Goal: Task Accomplishment & Management: Use online tool/utility

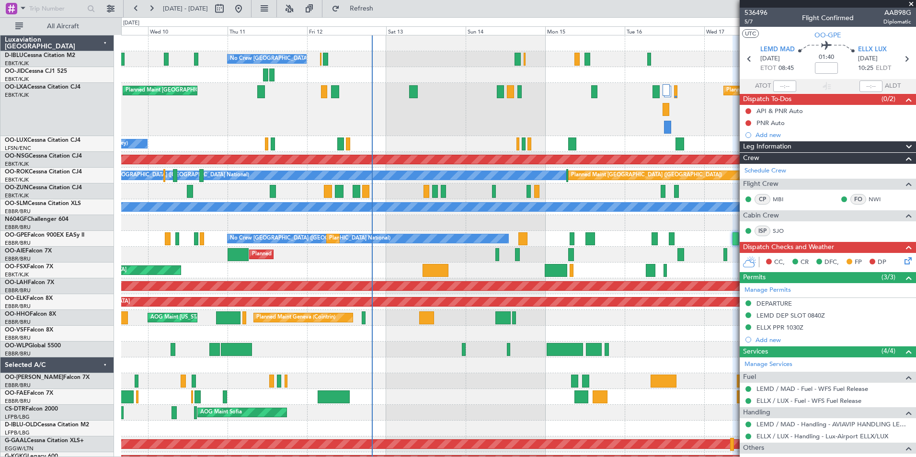
click at [610, 196] on div at bounding box center [518, 192] width 795 height 16
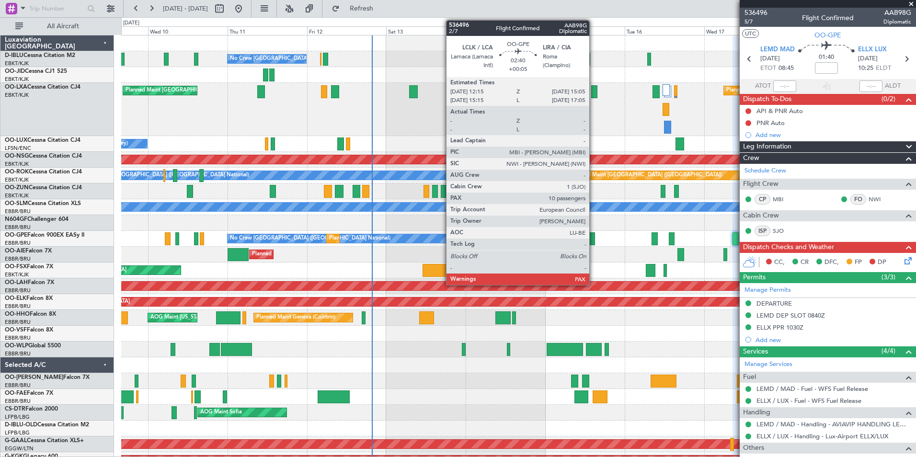
click at [594, 235] on div at bounding box center [591, 238] width 10 height 13
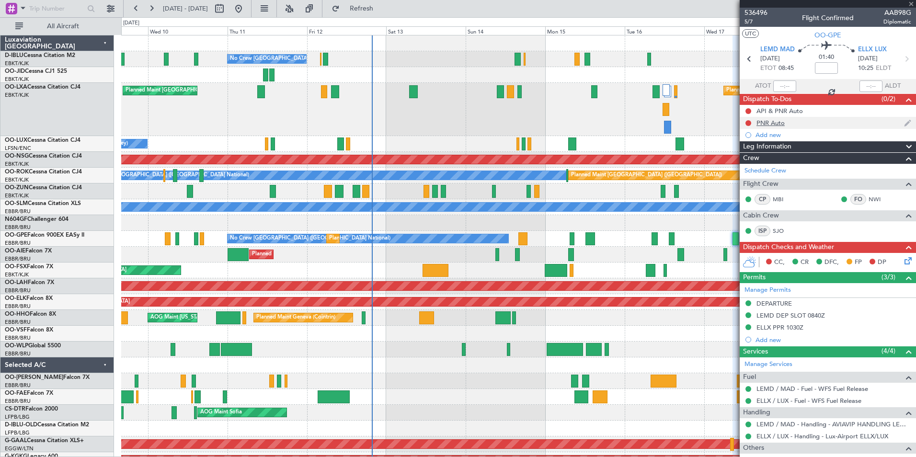
type input "+00:05"
type input "10"
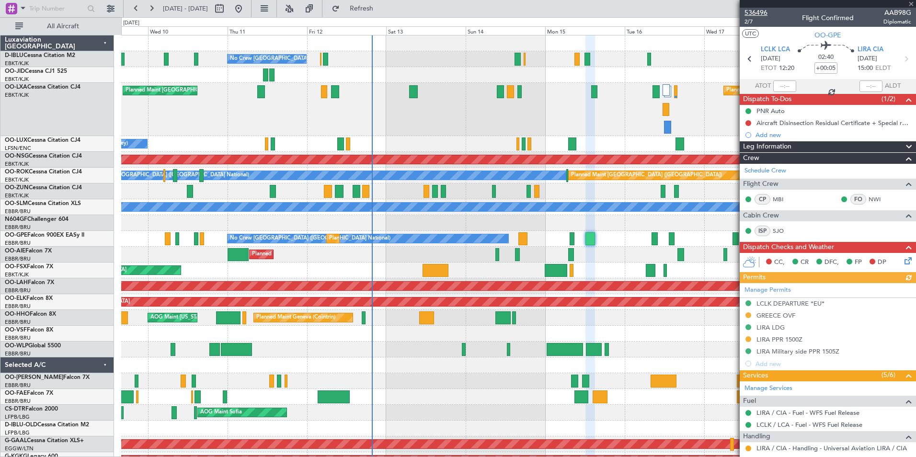
click at [760, 17] on span "536496" at bounding box center [756, 13] width 23 height 10
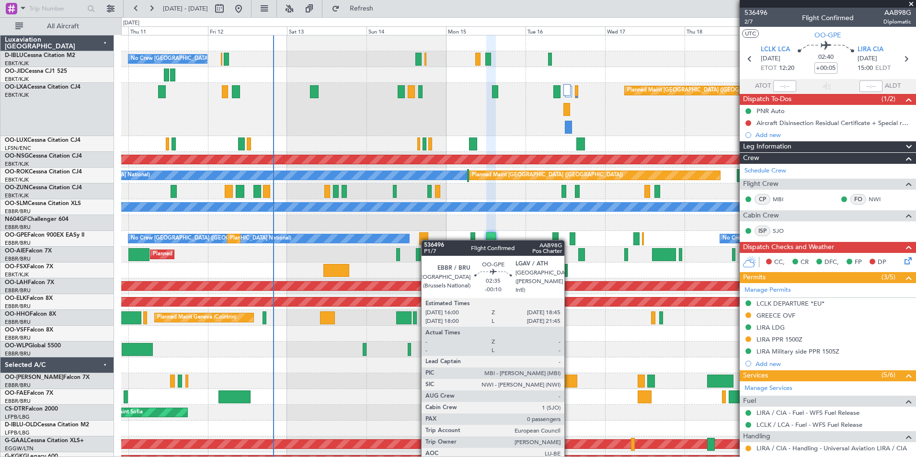
click at [426, 240] on div at bounding box center [424, 238] width 10 height 13
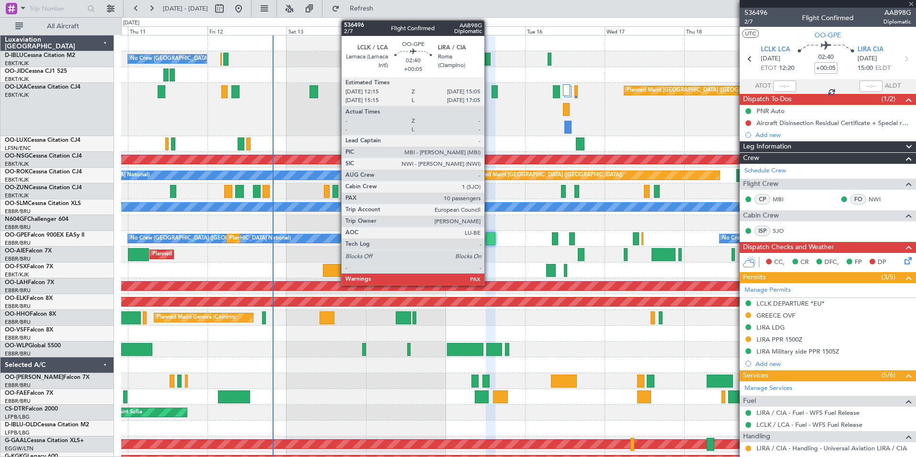
type input "-00:10"
type input "0"
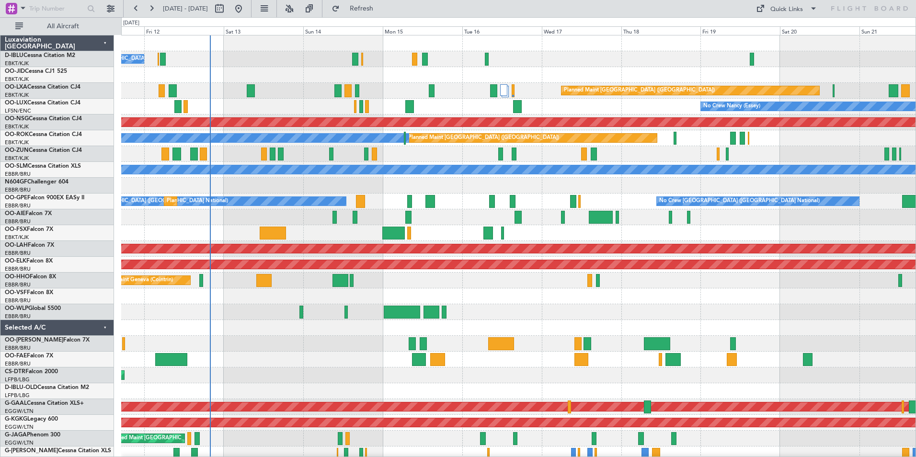
click at [427, 330] on div "No Crew [GEOGRAPHIC_DATA] ([GEOGRAPHIC_DATA] National) Planned Maint [GEOGRAPHI…" at bounding box center [518, 359] width 795 height 648
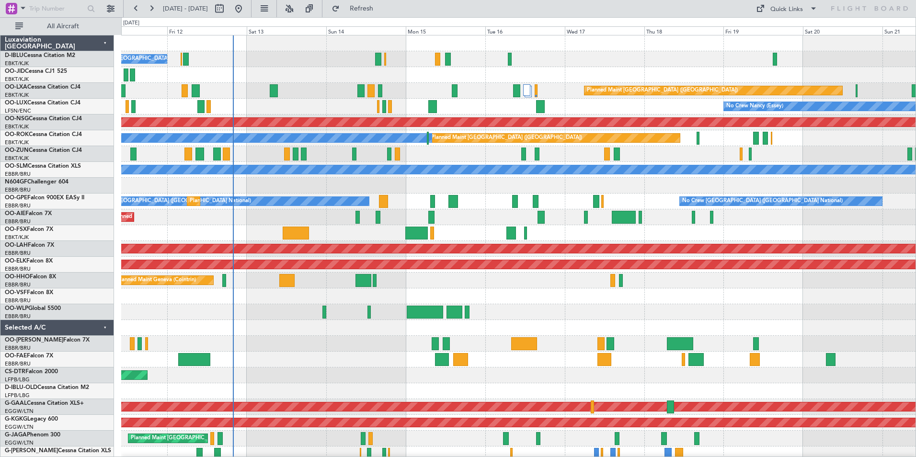
click at [573, 311] on div "Planned Maint Liege" at bounding box center [518, 312] width 795 height 16
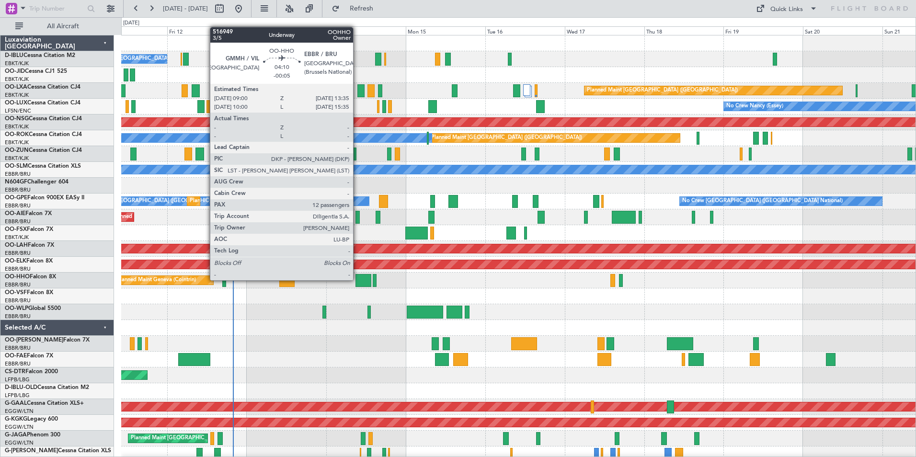
click at [357, 280] on div at bounding box center [363, 280] width 15 height 13
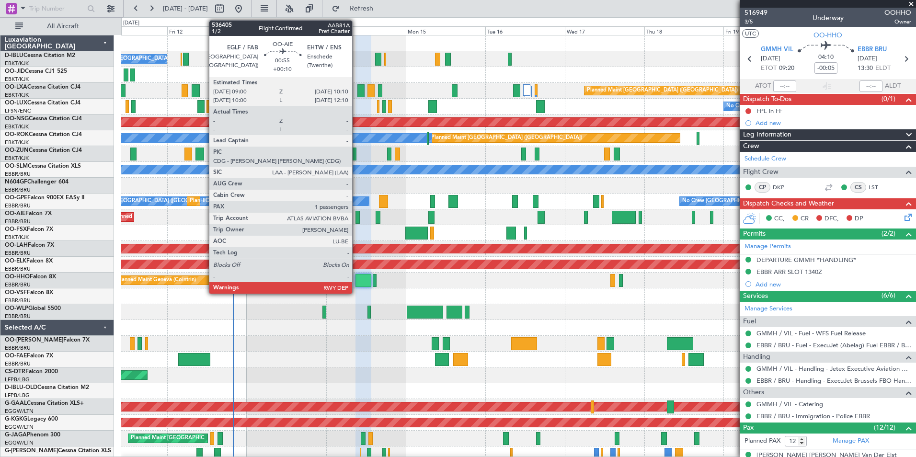
click at [357, 215] on div at bounding box center [358, 217] width 4 height 13
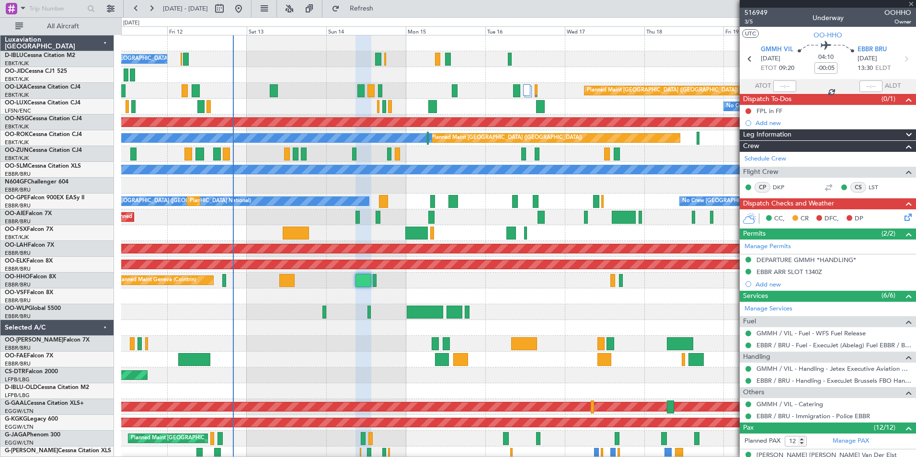
type input "+00:10"
type input "1"
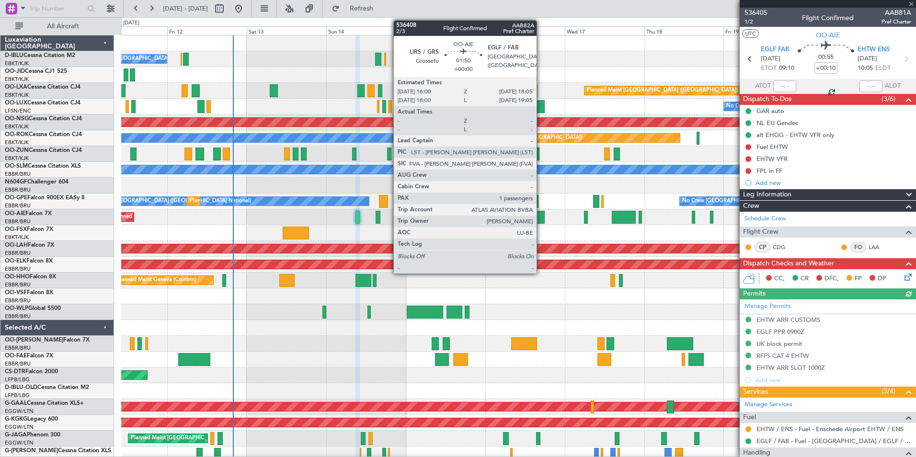
click at [541, 217] on div at bounding box center [541, 217] width 7 height 13
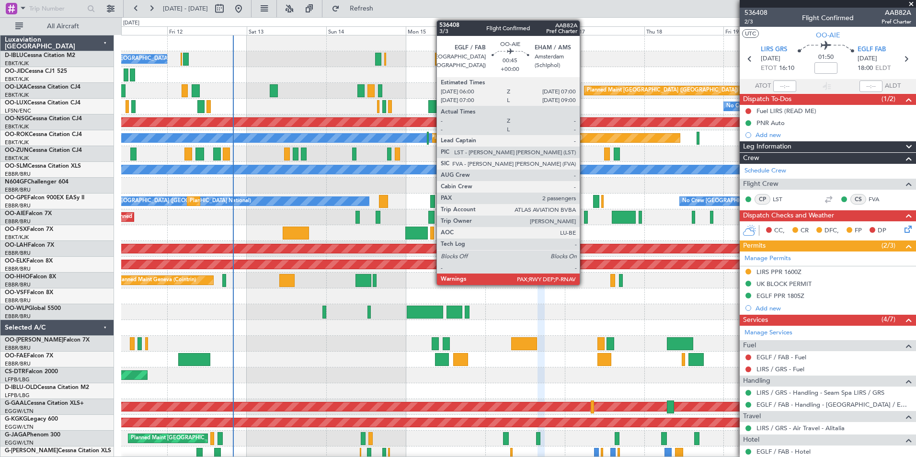
click at [584, 217] on div "Planned Maint [GEOGRAPHIC_DATA] ([GEOGRAPHIC_DATA])" at bounding box center [518, 217] width 795 height 16
click at [587, 217] on div at bounding box center [585, 217] width 3 height 13
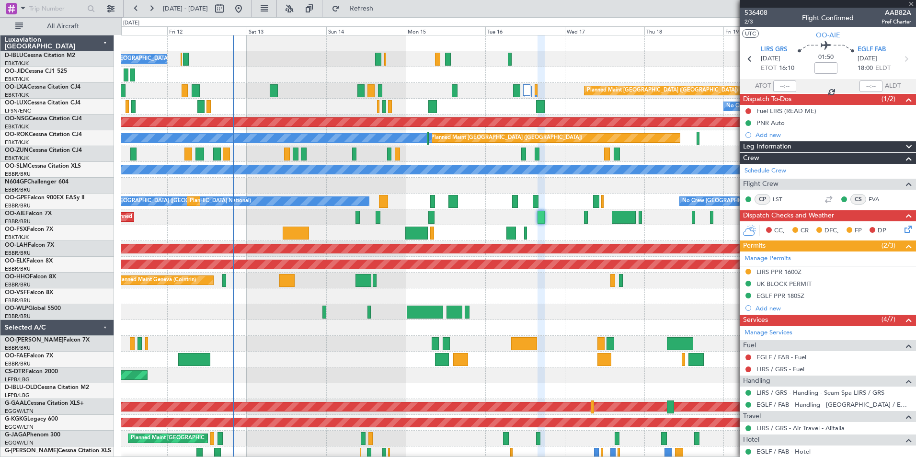
type input "2"
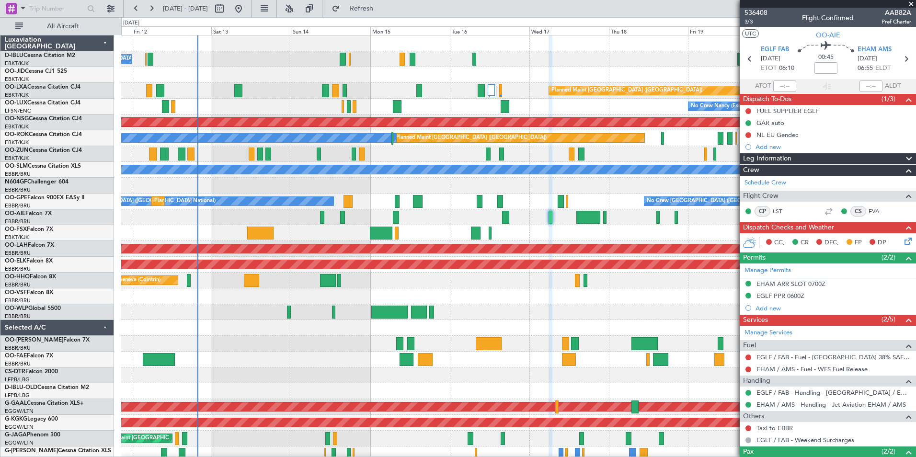
click at [530, 234] on div "No Crew [GEOGRAPHIC_DATA] ([GEOGRAPHIC_DATA] National) Planned Maint [GEOGRAPHI…" at bounding box center [518, 359] width 795 height 648
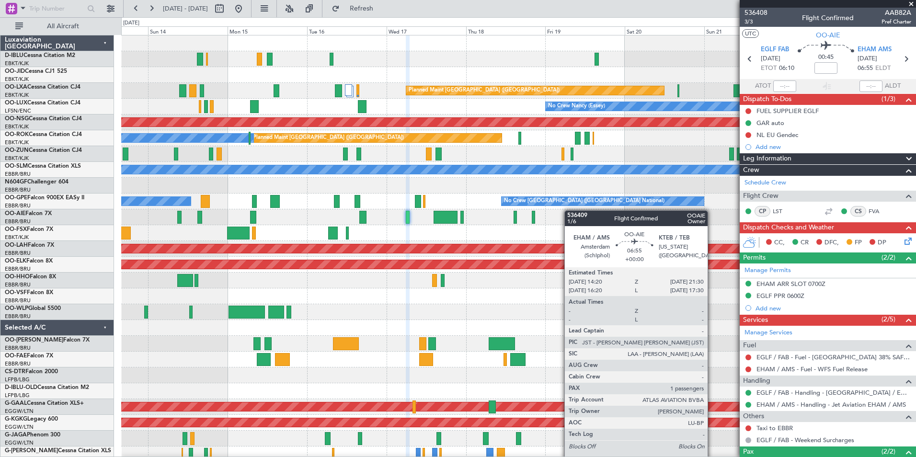
click at [417, 218] on div "No Crew [GEOGRAPHIC_DATA] ([GEOGRAPHIC_DATA] National) Planned Maint [GEOGRAPHI…" at bounding box center [518, 351] width 795 height 633
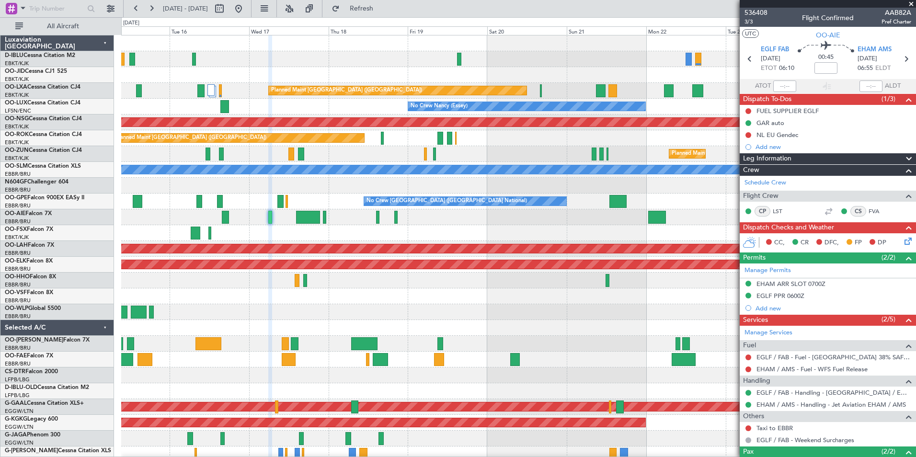
click at [477, 223] on div "Planned Maint [GEOGRAPHIC_DATA] ([GEOGRAPHIC_DATA])" at bounding box center [518, 217] width 795 height 16
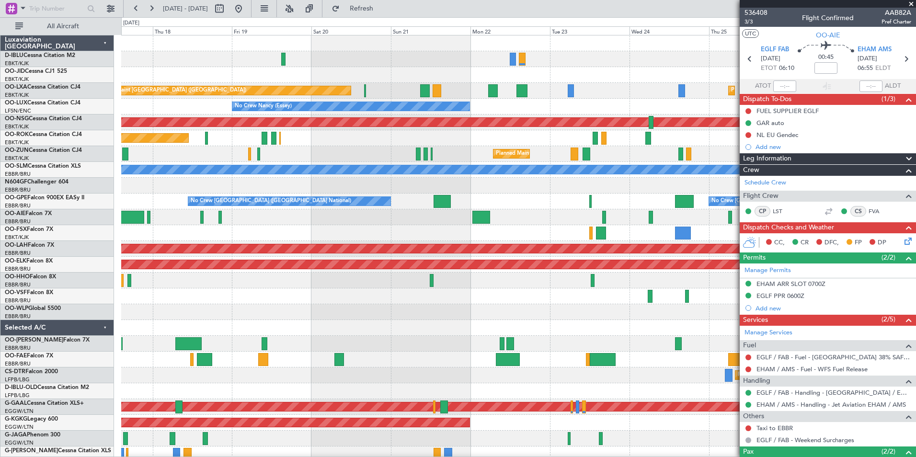
click at [428, 231] on div "A/C Unavailable [GEOGRAPHIC_DATA] ([GEOGRAPHIC_DATA] National) A/C Unavailable …" at bounding box center [518, 351] width 795 height 633
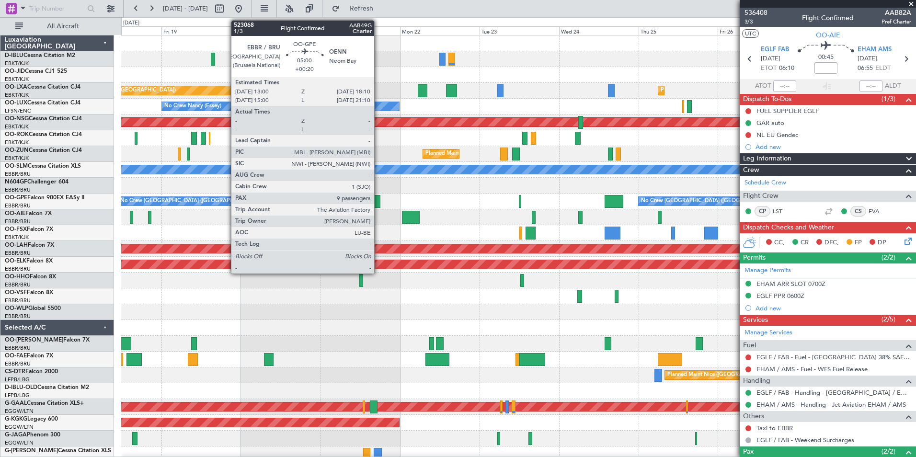
click at [376, 202] on div at bounding box center [371, 201] width 17 height 13
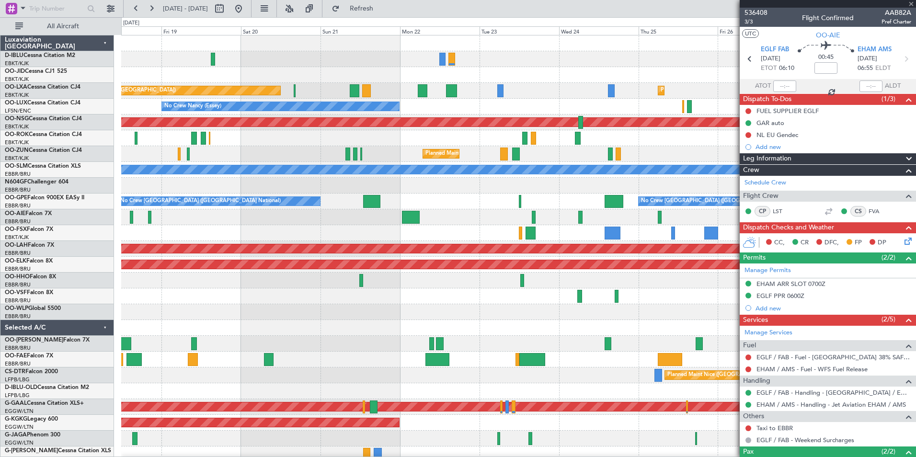
type input "+00:20"
type input "9"
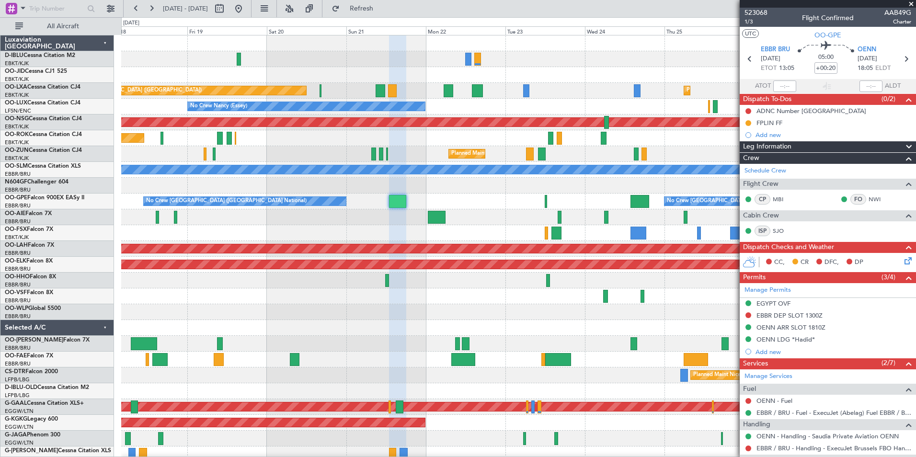
click at [504, 212] on div "A/C Unavailable [GEOGRAPHIC_DATA] ([GEOGRAPHIC_DATA] National) A/C Unavailable …" at bounding box center [518, 351] width 795 height 633
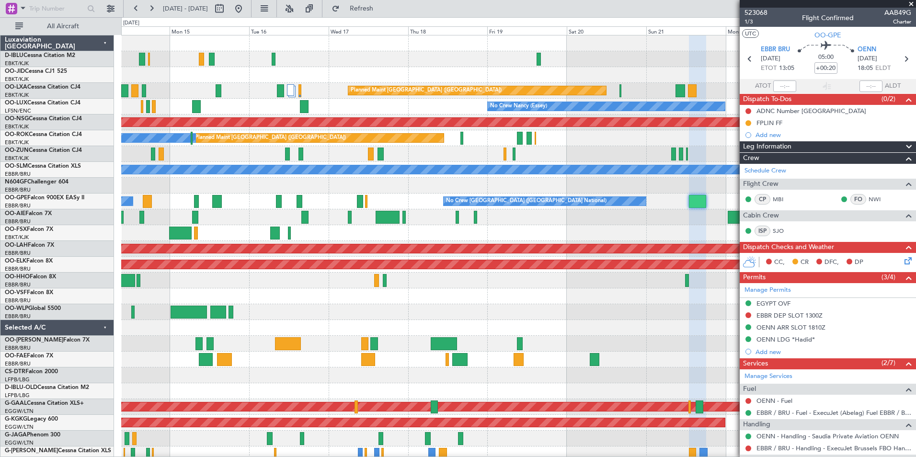
click at [612, 231] on div "A/C Unavailable [GEOGRAPHIC_DATA] ([GEOGRAPHIC_DATA] National) No Crew [GEOGRAP…" at bounding box center [518, 351] width 795 height 633
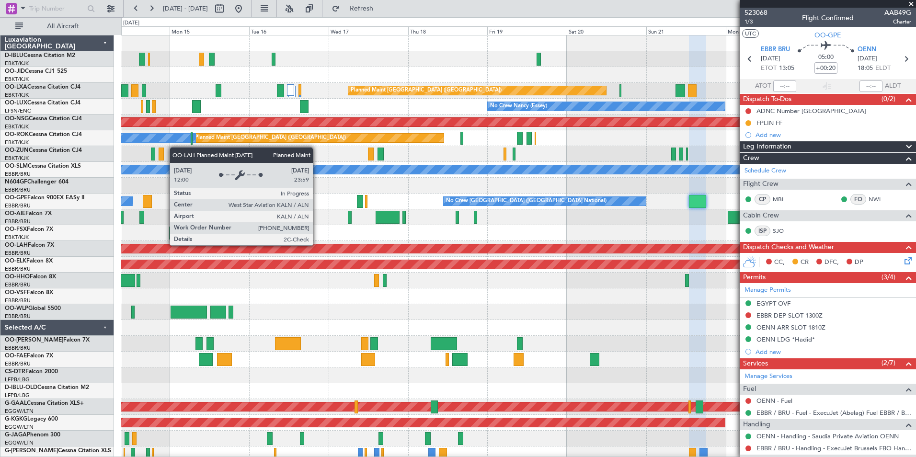
click at [618, 262] on div "A/C Unavailable [GEOGRAPHIC_DATA] ([GEOGRAPHIC_DATA] National) No Crew [GEOGRAP…" at bounding box center [518, 351] width 795 height 633
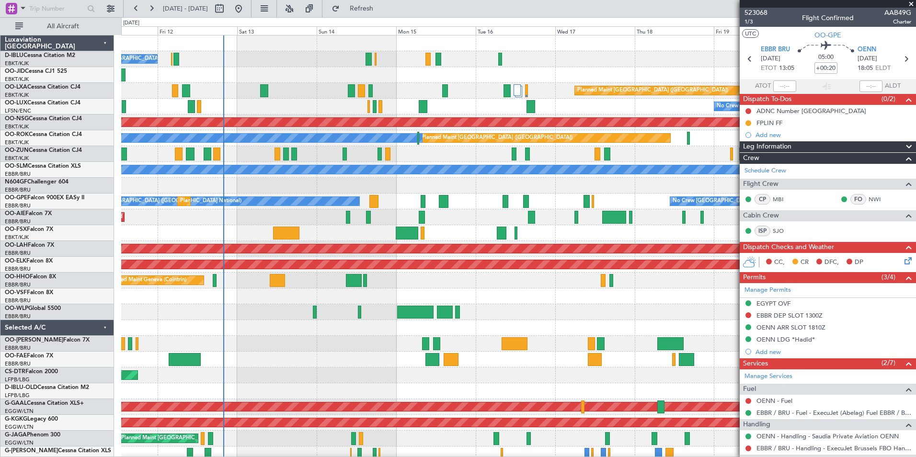
click at [495, 289] on div "No Crew [GEOGRAPHIC_DATA] ([GEOGRAPHIC_DATA] National) Planned Maint [GEOGRAPHI…" at bounding box center [518, 367] width 795 height 664
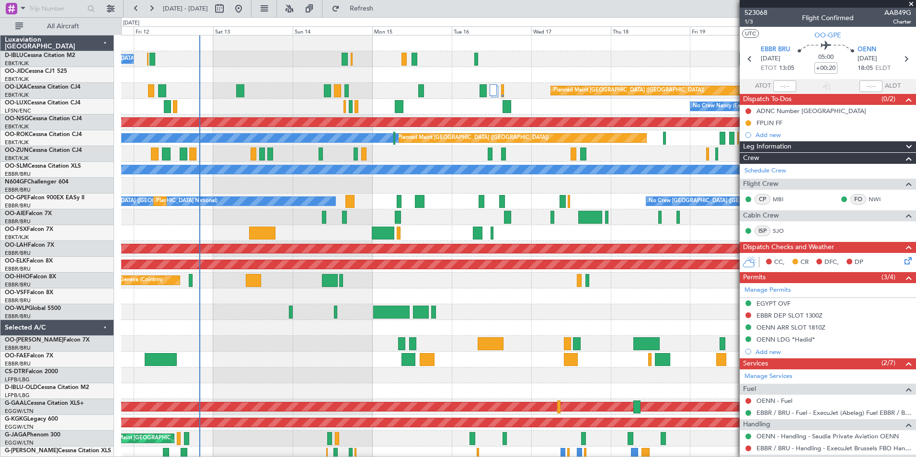
click at [304, 296] on div at bounding box center [518, 296] width 795 height 16
